Goal: Task Accomplishment & Management: Manage account settings

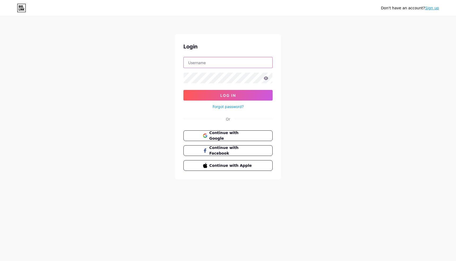
type input "[EMAIL_ADDRESS][DOMAIN_NAME]"
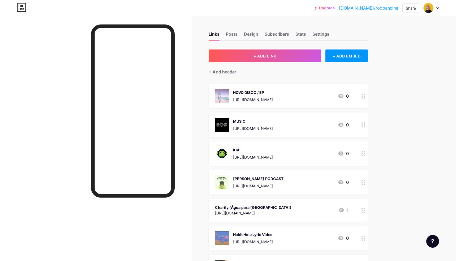
click at [302, 186] on div "[PERSON_NAME] PODCAST [URL][DOMAIN_NAME] 0" at bounding box center [282, 182] width 134 height 14
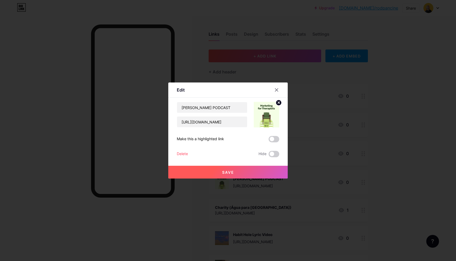
click at [331, 159] on div at bounding box center [228, 130] width 456 height 261
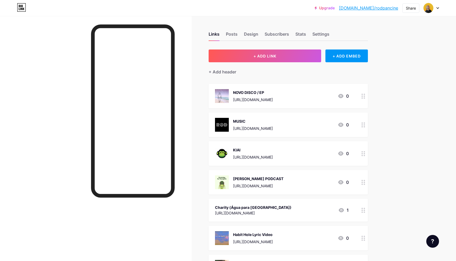
click at [273, 122] on div "MUSIC" at bounding box center [253, 121] width 40 height 6
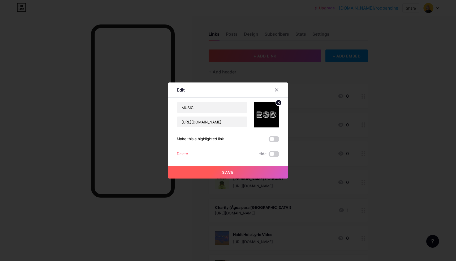
click at [322, 136] on div at bounding box center [228, 130] width 456 height 261
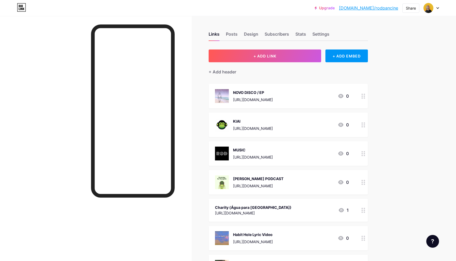
click at [315, 92] on div "NOVO DISCO / EP [URL][DOMAIN_NAME] 0" at bounding box center [282, 96] width 134 height 14
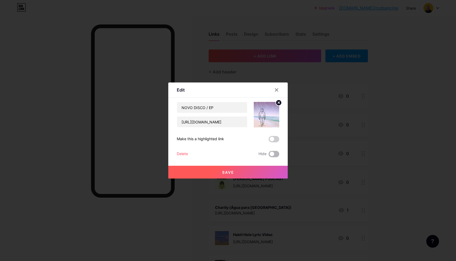
click at [274, 153] on span at bounding box center [274, 154] width 11 height 6
click at [269, 155] on input "checkbox" at bounding box center [269, 155] width 0 height 0
click at [249, 171] on button "Save" at bounding box center [228, 171] width 120 height 13
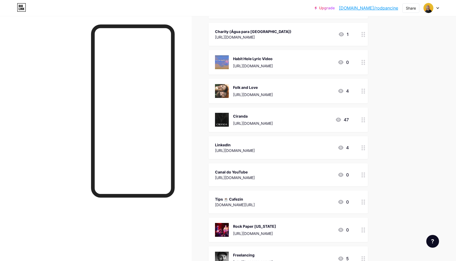
scroll to position [188, 0]
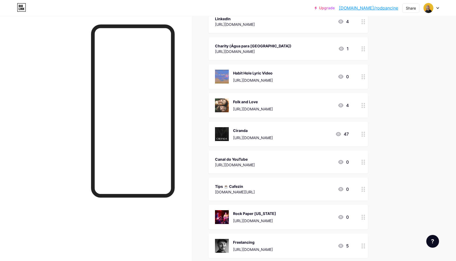
click at [255, 22] on div "[URL][DOMAIN_NAME]" at bounding box center [235, 25] width 40 height 6
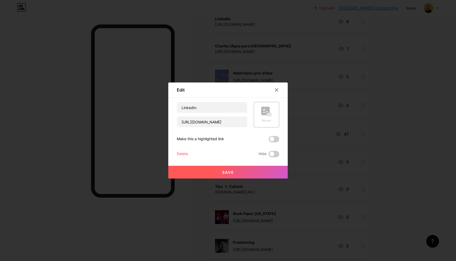
click at [323, 76] on div at bounding box center [228, 130] width 456 height 261
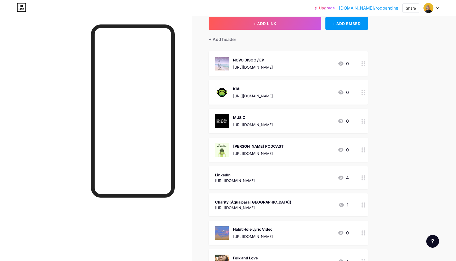
scroll to position [35, 0]
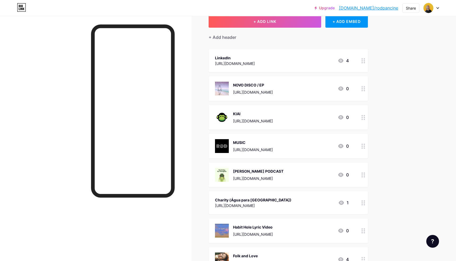
click at [327, 116] on div "KIAI [URL][DOMAIN_NAME] 0" at bounding box center [282, 117] width 134 height 14
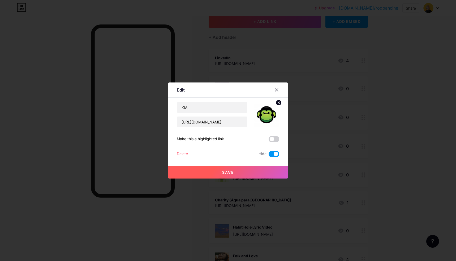
click at [274, 152] on span at bounding box center [274, 154] width 11 height 6
click at [269, 155] on input "checkbox" at bounding box center [269, 155] width 0 height 0
click at [247, 170] on button "Save" at bounding box center [228, 171] width 120 height 13
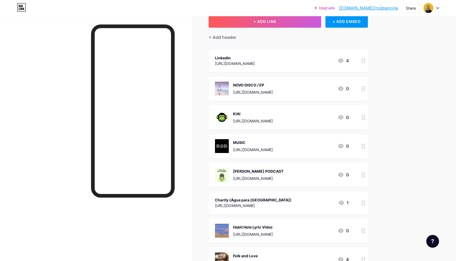
click at [316, 114] on div "KIAI [URL][DOMAIN_NAME] 0" at bounding box center [282, 117] width 134 height 14
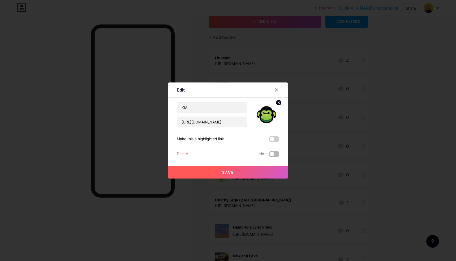
click at [274, 152] on span at bounding box center [274, 154] width 11 height 6
click at [269, 155] on input "checkbox" at bounding box center [269, 155] width 0 height 0
click at [253, 170] on button "Save" at bounding box center [228, 171] width 120 height 13
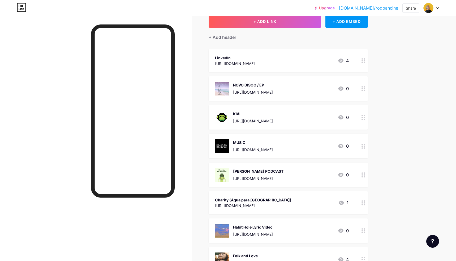
click at [276, 171] on div "[PERSON_NAME] PODCAST" at bounding box center [258, 171] width 50 height 6
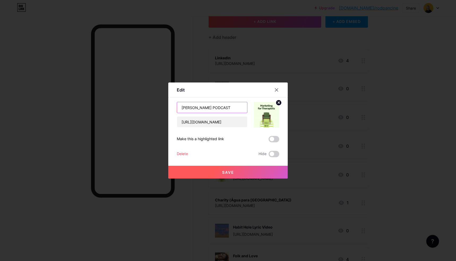
drag, startPoint x: 190, startPoint y: 105, endPoint x: 182, endPoint y: 105, distance: 8.5
click at [182, 105] on input "[PERSON_NAME] PODCAST" at bounding box center [212, 107] width 70 height 11
type input "PODCAST"
click at [246, 169] on button "Save" at bounding box center [228, 171] width 120 height 13
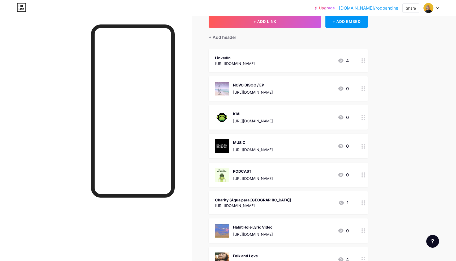
drag, startPoint x: 274, startPoint y: 170, endPoint x: 280, endPoint y: 168, distance: 7.3
click at [273, 168] on div "PODCAST" at bounding box center [253, 171] width 40 height 6
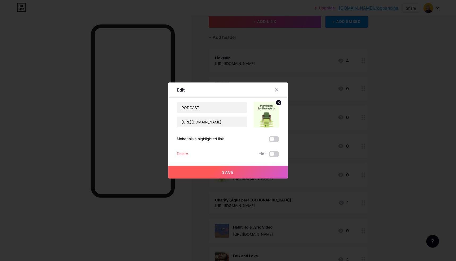
click at [306, 190] on div at bounding box center [228, 130] width 456 height 261
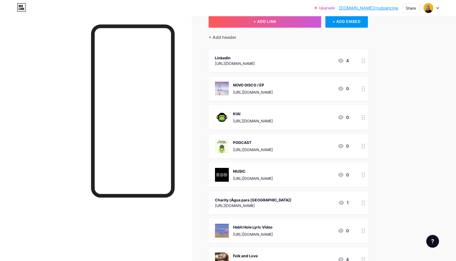
click at [273, 168] on div "MUSIC" at bounding box center [253, 171] width 40 height 6
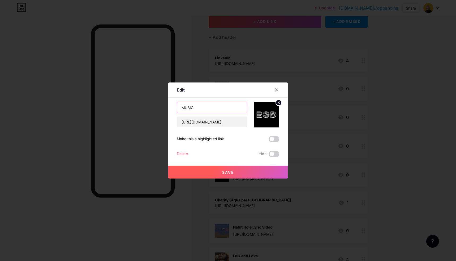
click at [186, 108] on input "MUSIC" at bounding box center [212, 107] width 70 height 11
type input "SONGS"
click at [209, 167] on button "Save" at bounding box center [228, 171] width 120 height 13
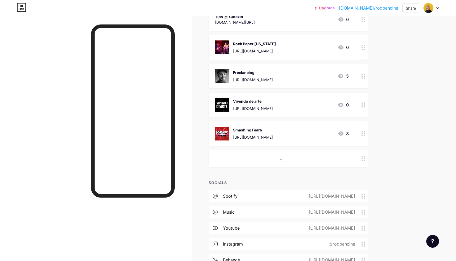
scroll to position [405, 0]
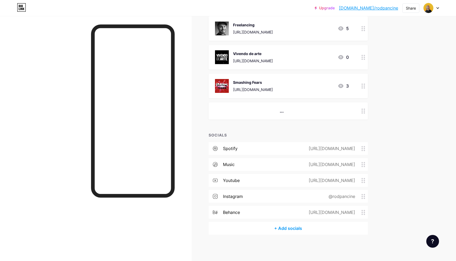
click at [300, 179] on div "[URL][DOMAIN_NAME]" at bounding box center [330, 180] width 61 height 6
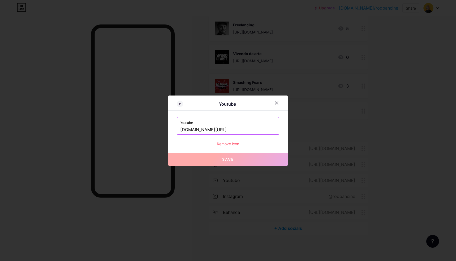
click at [229, 141] on div "Remove icon" at bounding box center [228, 144] width 103 height 6
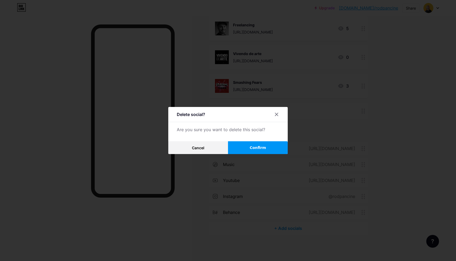
click at [264, 147] on span "Confirm" at bounding box center [258, 148] width 16 height 6
